Goal: Contribute content

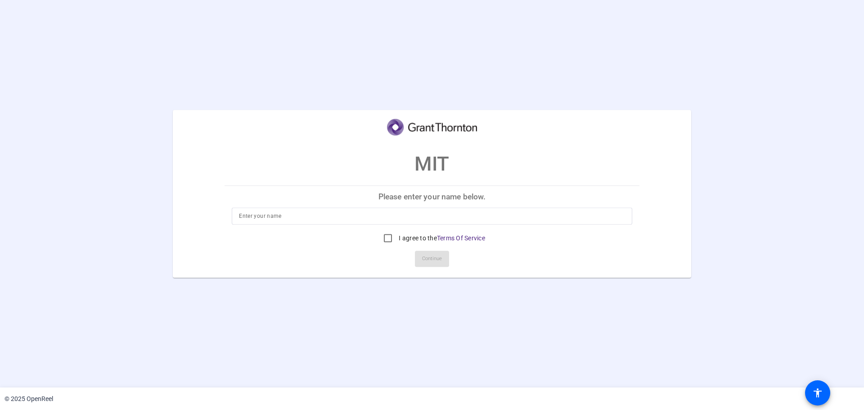
click at [462, 213] on input at bounding box center [432, 216] width 386 height 11
type input "[PERSON_NAME]"
click at [390, 234] on input "I agree to the Terms Of Service" at bounding box center [388, 238] width 18 height 18
checkbox input "true"
click at [426, 257] on span "Continue" at bounding box center [432, 259] width 20 height 14
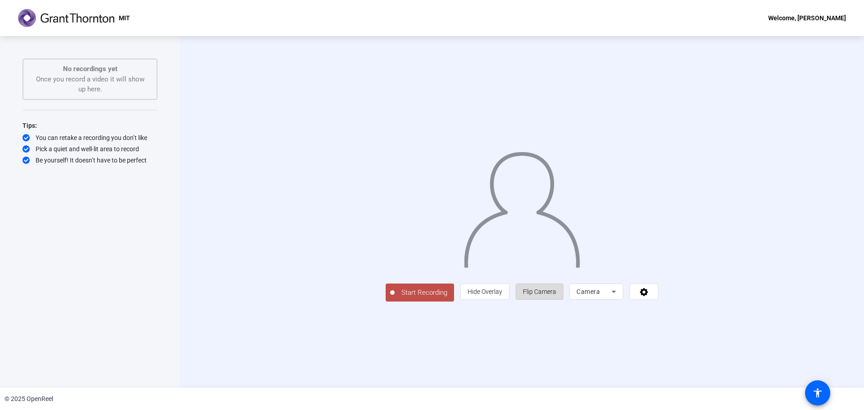
click at [556, 295] on span "Flip Camera" at bounding box center [539, 291] width 33 height 7
click at [395, 298] on span "Start Recording" at bounding box center [424, 293] width 59 height 10
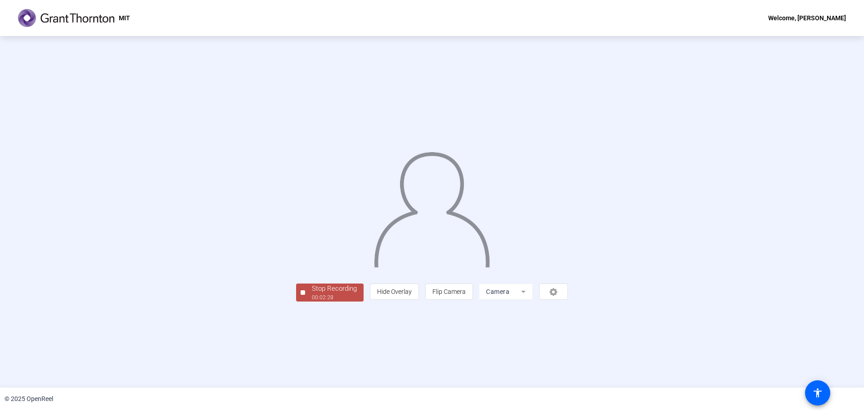
click at [312, 294] on div "Stop Recording" at bounding box center [334, 289] width 45 height 10
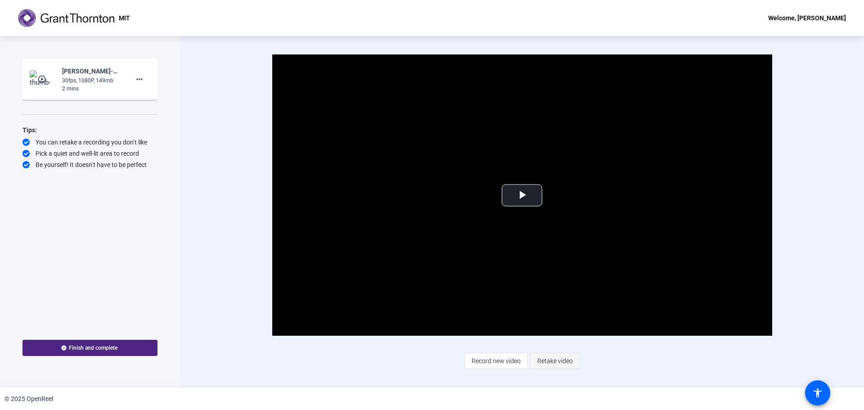
click at [554, 363] on span "Retake video" at bounding box center [556, 361] width 36 height 17
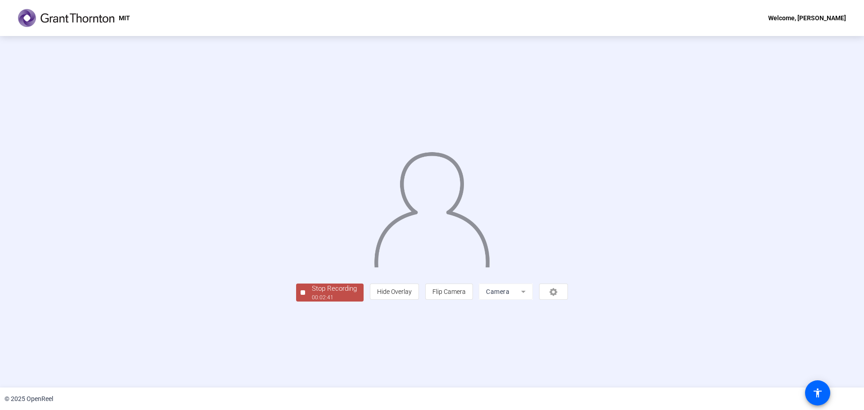
click at [312, 302] on div "00:02:41" at bounding box center [334, 298] width 45 height 8
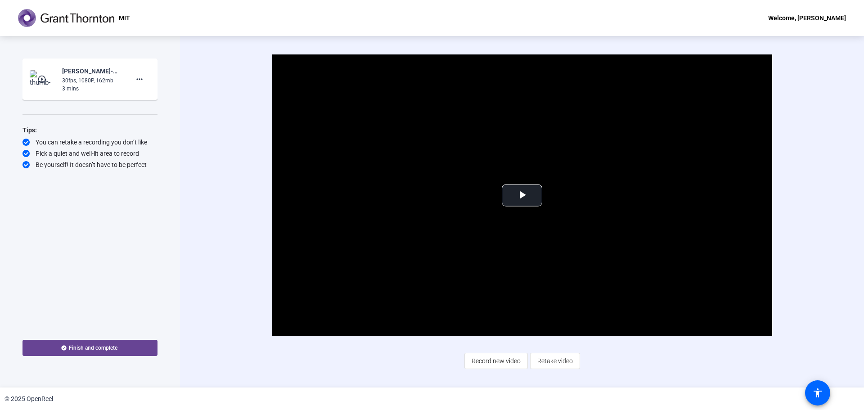
click at [99, 348] on span "Finish and complete" at bounding box center [93, 347] width 49 height 7
